Goal: Task Accomplishment & Management: Complete application form

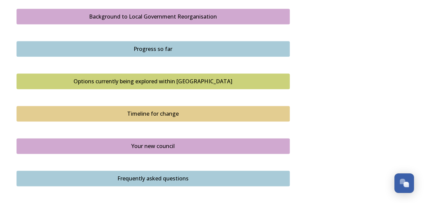
scroll to position [405, 0]
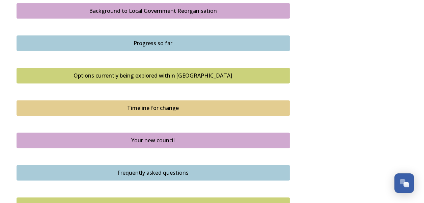
click at [143, 41] on div "Progress so far" at bounding box center [153, 43] width 266 height 8
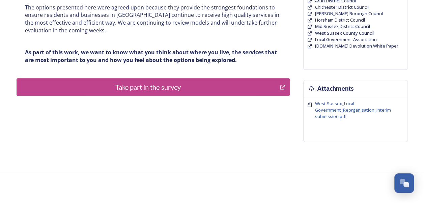
scroll to position [194, 0]
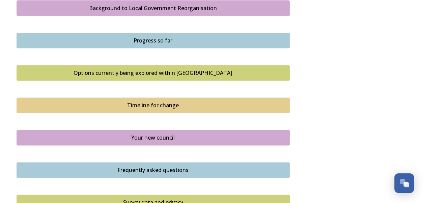
scroll to position [414, 0]
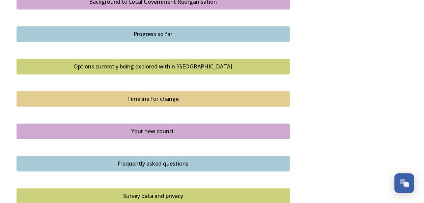
click at [151, 130] on div "Your new council" at bounding box center [153, 131] width 266 height 8
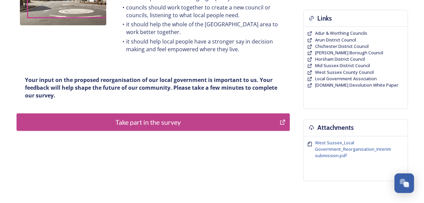
scroll to position [157, 0]
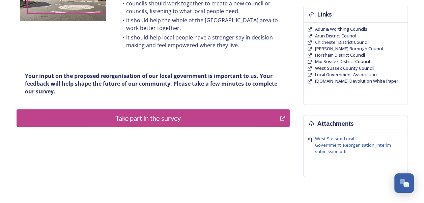
click at [157, 116] on div "Take part in the survey" at bounding box center [148, 118] width 256 height 10
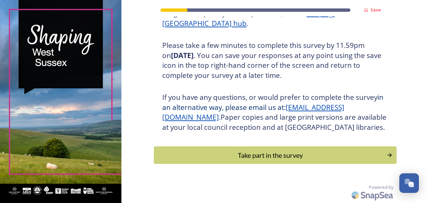
scroll to position [121, 0]
click at [325, 153] on div "Take part in the survey" at bounding box center [270, 155] width 228 height 10
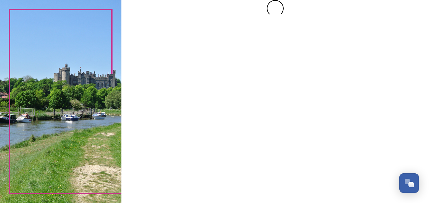
scroll to position [0, 0]
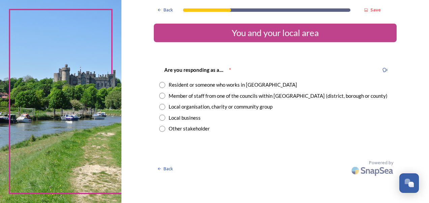
click at [162, 85] on input "radio" at bounding box center [162, 85] width 6 height 6
radio input "true"
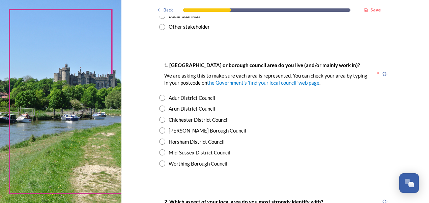
scroll to position [108, 0]
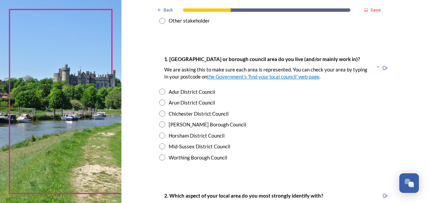
click at [159, 122] on input "radio" at bounding box center [162, 124] width 6 height 6
radio input "true"
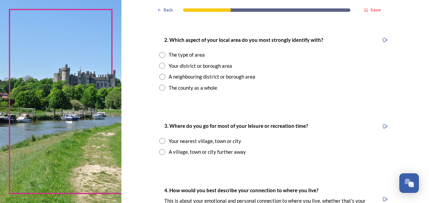
scroll to position [270, 0]
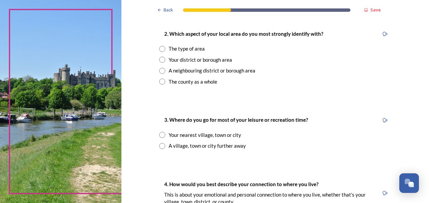
click at [160, 59] on input "radio" at bounding box center [162, 60] width 6 height 6
radio input "true"
click at [159, 134] on input "radio" at bounding box center [162, 135] width 6 height 6
radio input "true"
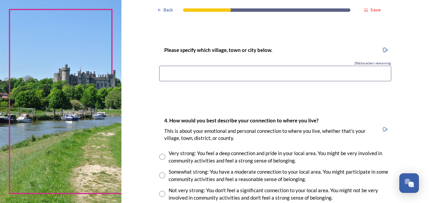
scroll to position [418, 0]
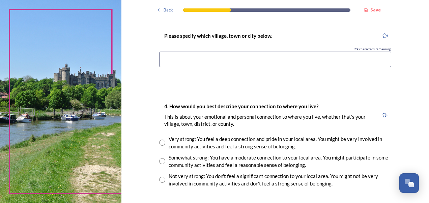
click at [228, 63] on input at bounding box center [275, 60] width 232 height 16
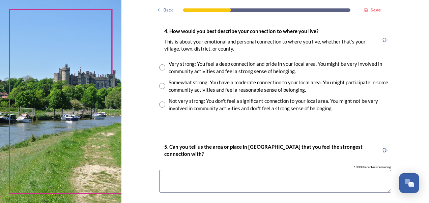
scroll to position [499, 0]
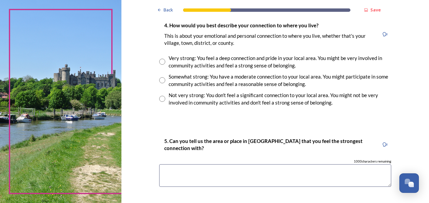
type input "Crawley"
click at [160, 62] on input "radio" at bounding box center [162, 62] width 6 height 6
radio input "true"
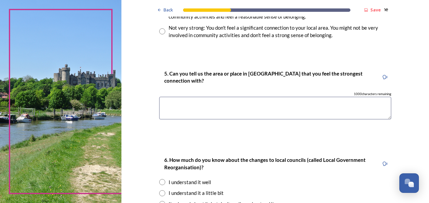
scroll to position [580, 0]
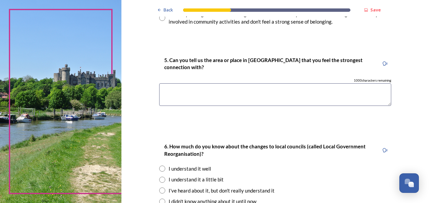
click at [238, 97] on textarea at bounding box center [275, 94] width 232 height 23
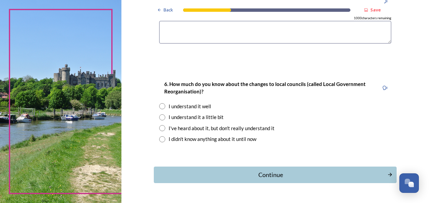
scroll to position [661, 0]
